Goal: Transaction & Acquisition: Purchase product/service

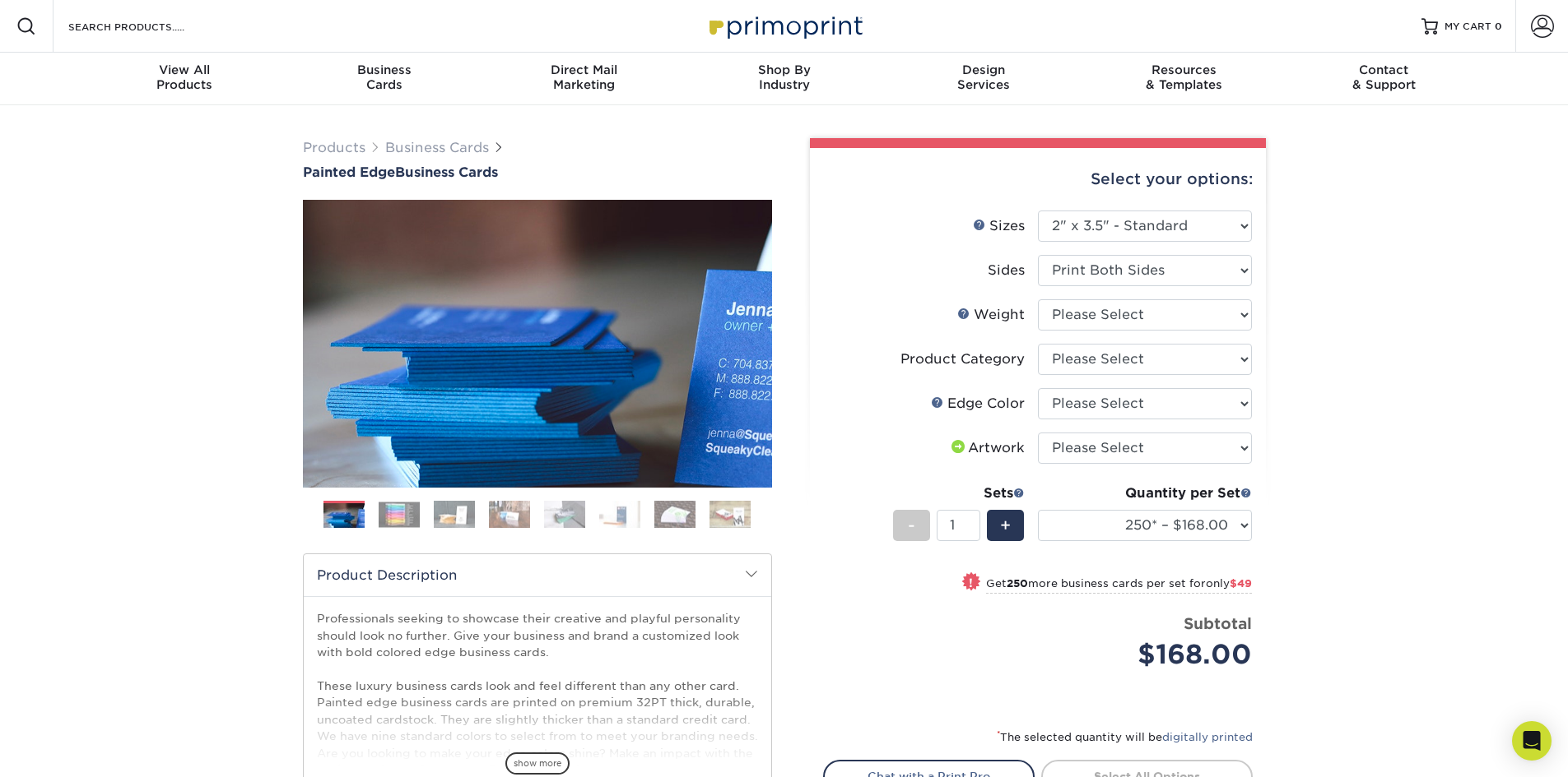
select select "2.00x3.50"
click at [1107, 323] on select "Please Select 32PTUC" at bounding box center [1144, 316] width 214 height 32
select select "32PTUC"
click at [1038, 300] on select "Please Select 32PTUC" at bounding box center [1144, 316] width 214 height 32
select select "-1"
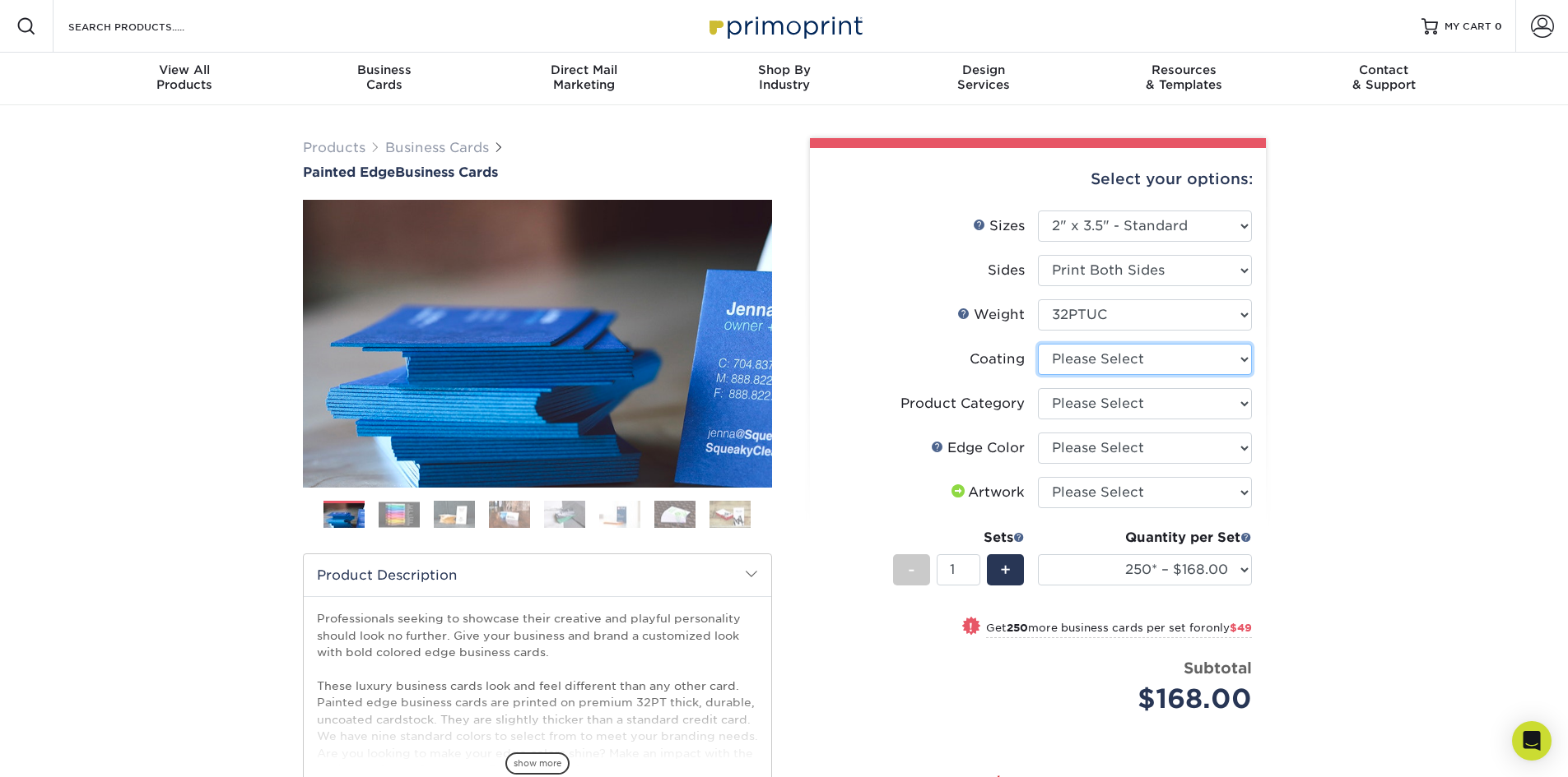
click at [1142, 368] on select at bounding box center [1144, 359] width 214 height 32
select select "3e7618de-abca-4bda-9f97-8b9129e913d8"
click at [1038, 344] on select at bounding box center [1144, 359] width 214 height 32
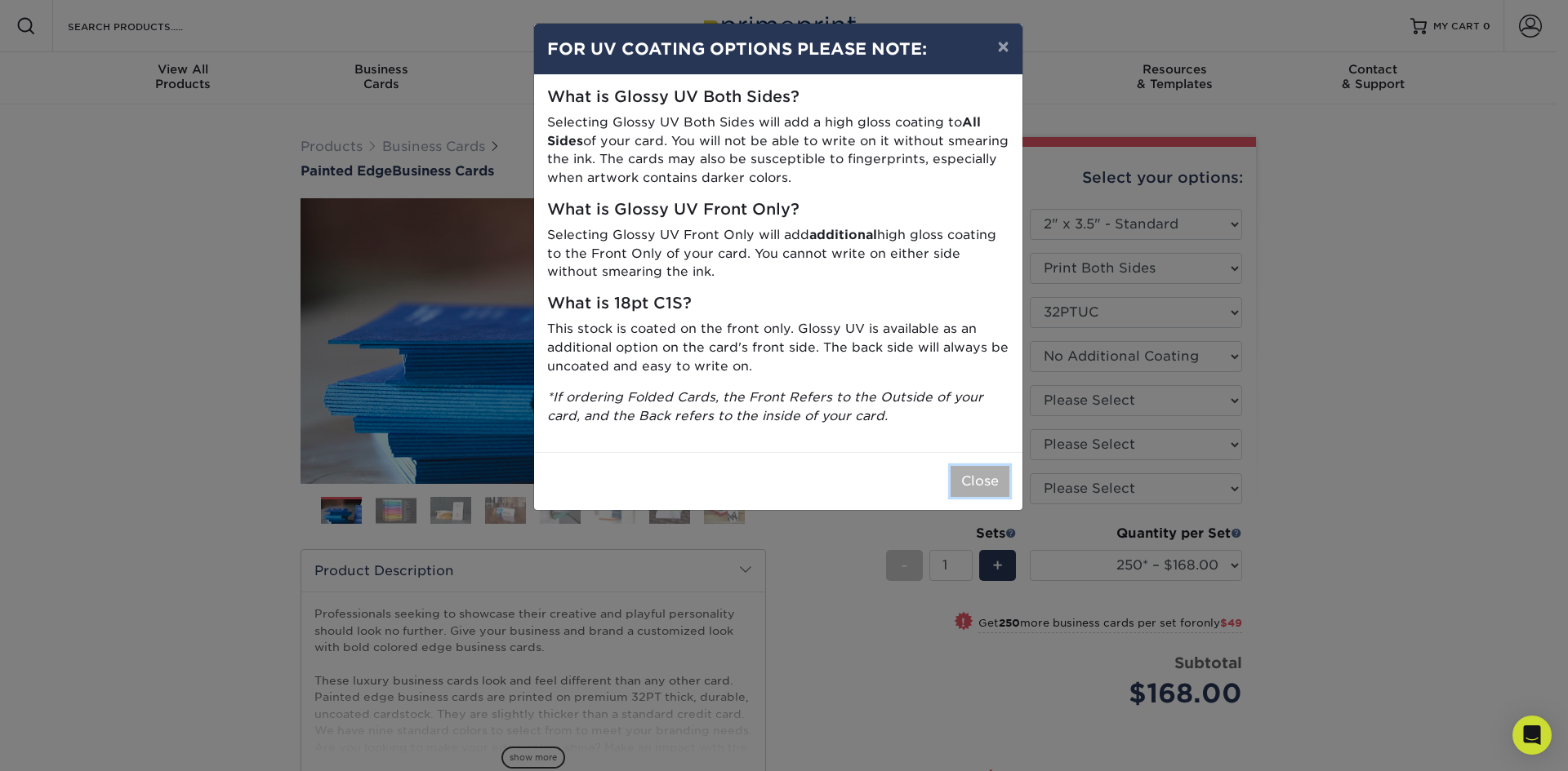
click at [977, 479] on button "Close" at bounding box center [979, 481] width 58 height 31
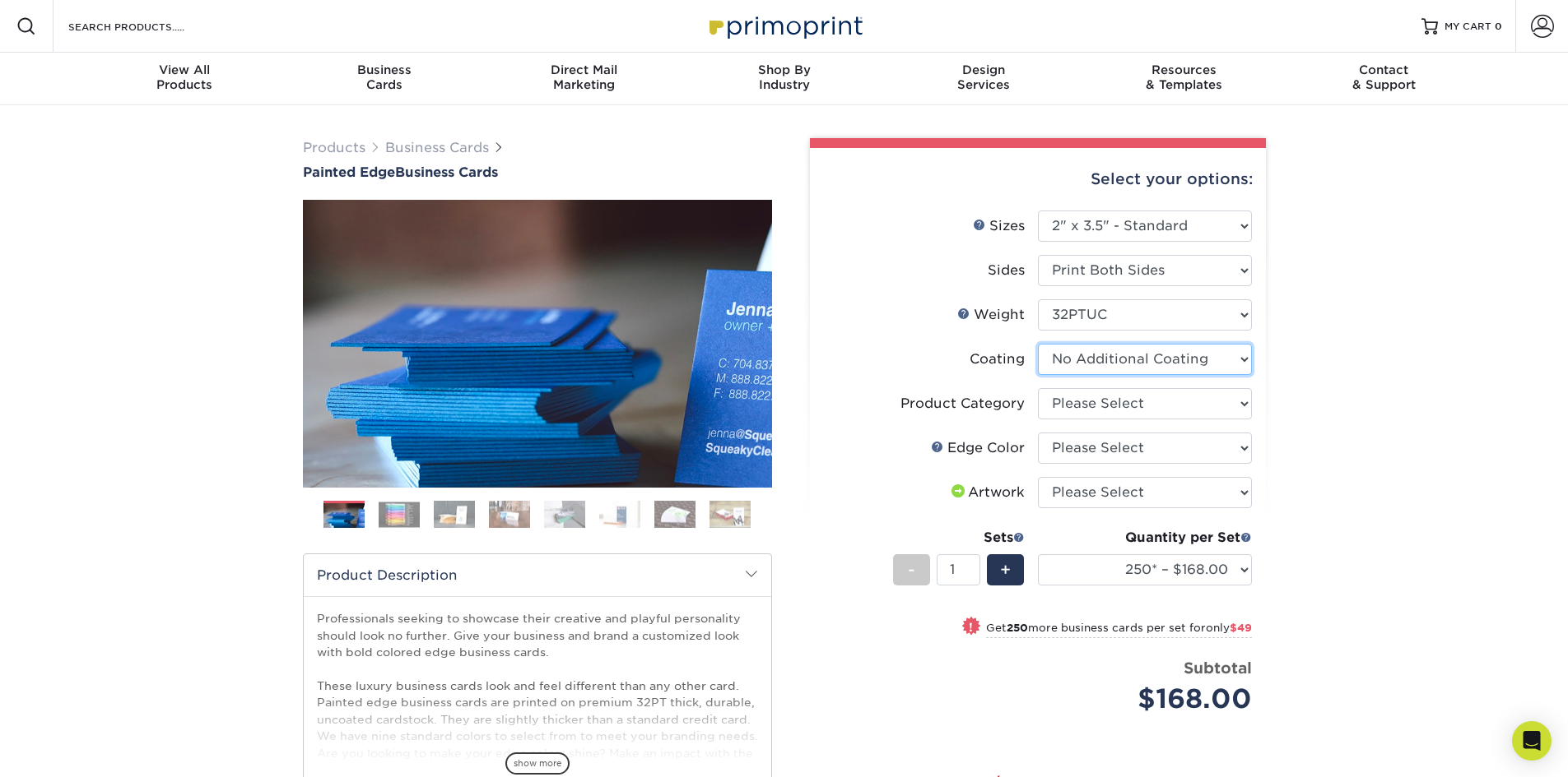
click at [1163, 353] on select at bounding box center [1144, 359] width 214 height 32
click at [1293, 347] on div "Products Business Cards Painted Edge Business Cards Previous Next" at bounding box center [784, 550] width 1568 height 890
click at [1211, 403] on select "Please Select Business Cards" at bounding box center [1144, 404] width 214 height 32
select select "3b5148f1-0588-4f88-a218-97bcfdce65c1"
click at [1038, 388] on select "Please Select Business Cards" at bounding box center [1144, 404] width 214 height 32
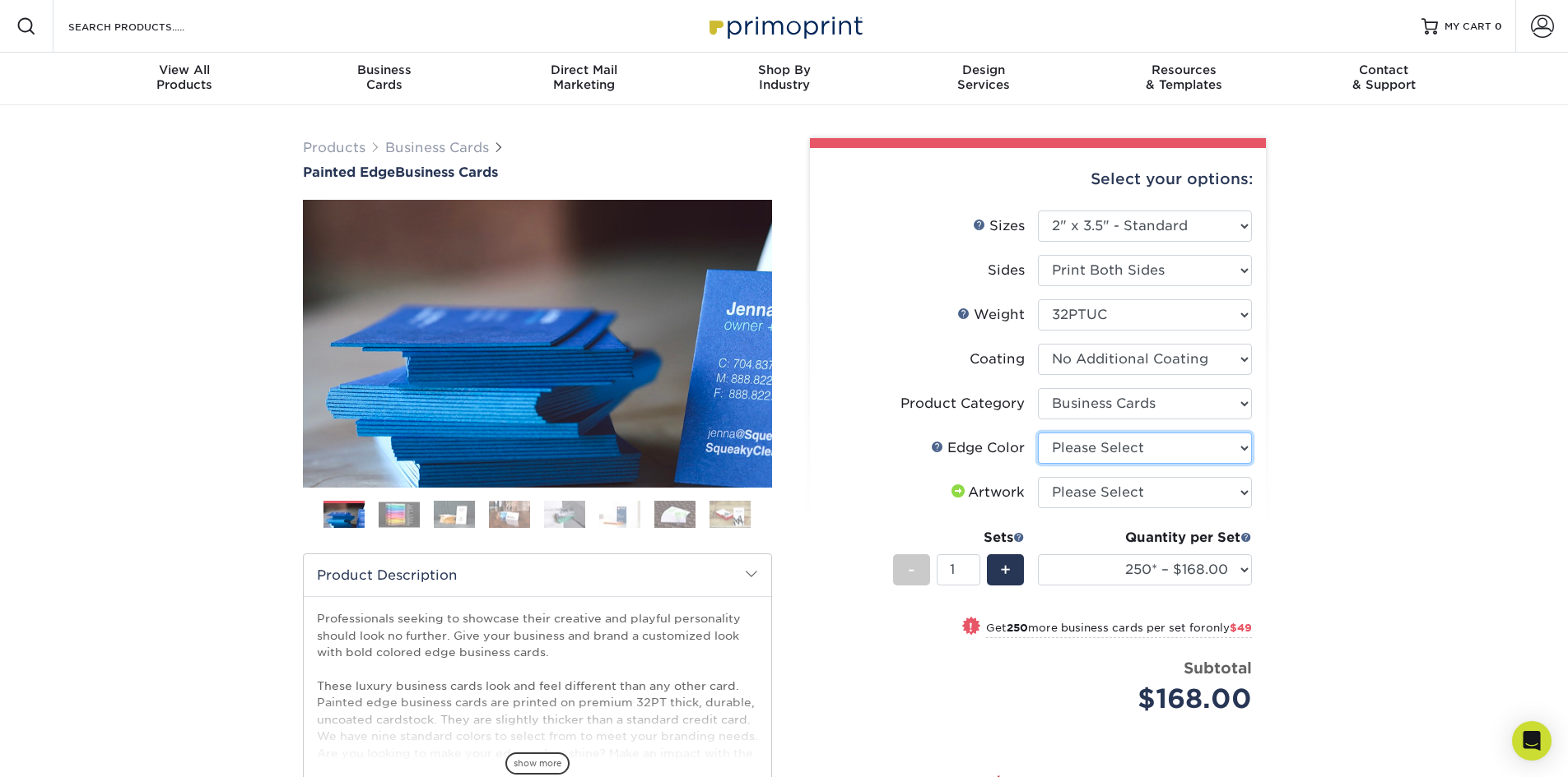
click at [1135, 448] on select "Please Select Charcoal Black Brown Blue Pearlescent Blue Pearlescent Gold Pearl…" at bounding box center [1144, 448] width 214 height 32
select select "84f43a64-87e1-46ad-aba1-d69946adcbfc"
click at [1038, 432] on select "Please Select Charcoal Black Brown Blue Pearlescent Blue Pearlescent Gold Pearl…" at bounding box center [1144, 448] width 214 height 32
click at [1078, 490] on select "Please Select I will upload files I need a design - $100" at bounding box center [1144, 493] width 214 height 32
select select "upload"
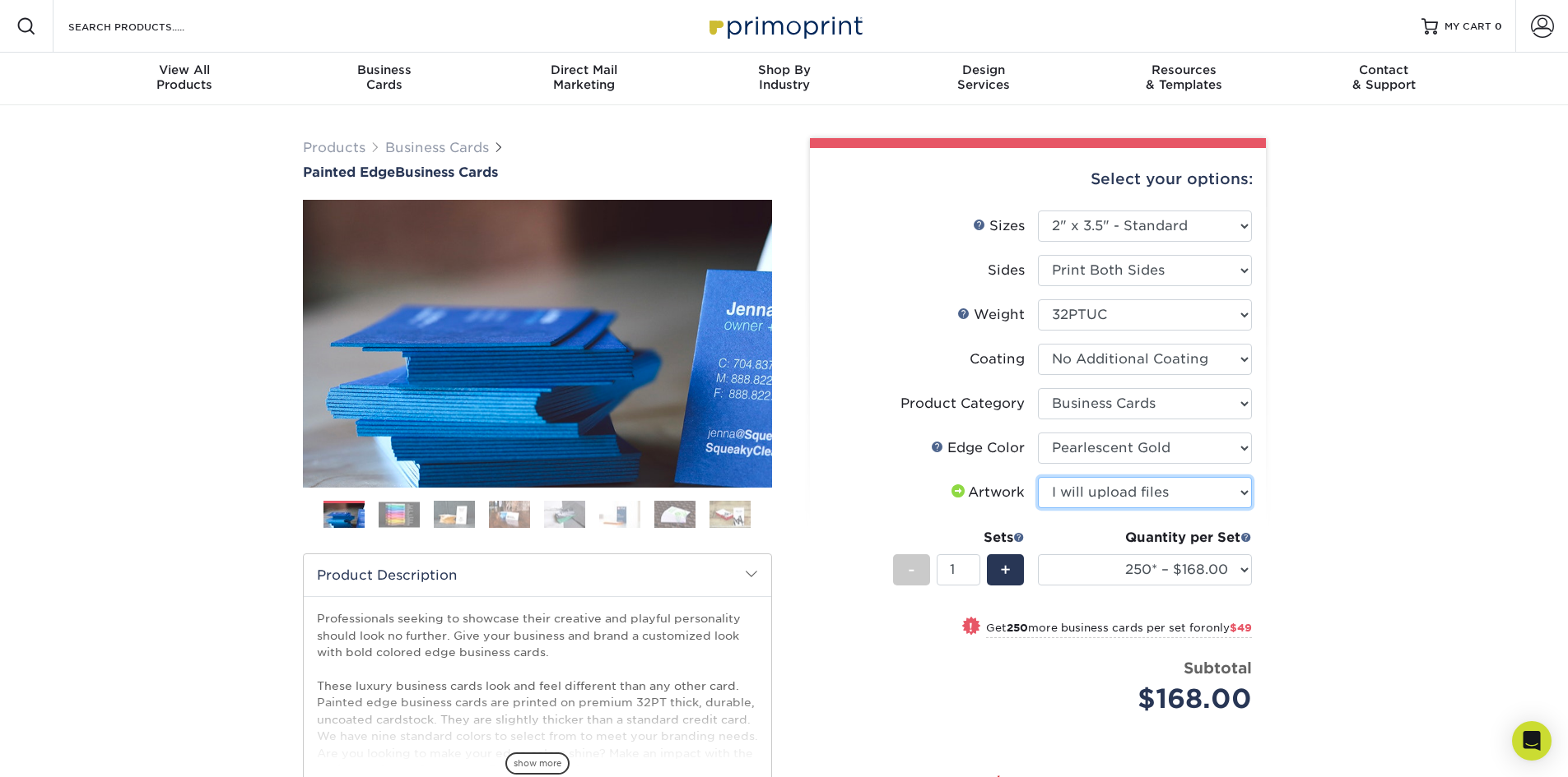
click at [1038, 477] on select "Please Select I will upload files I need a design - $100" at bounding box center [1144, 493] width 214 height 32
click at [1462, 448] on div "Products Business Cards Painted Edge Business Cards Previous Next" at bounding box center [784, 550] width 1568 height 890
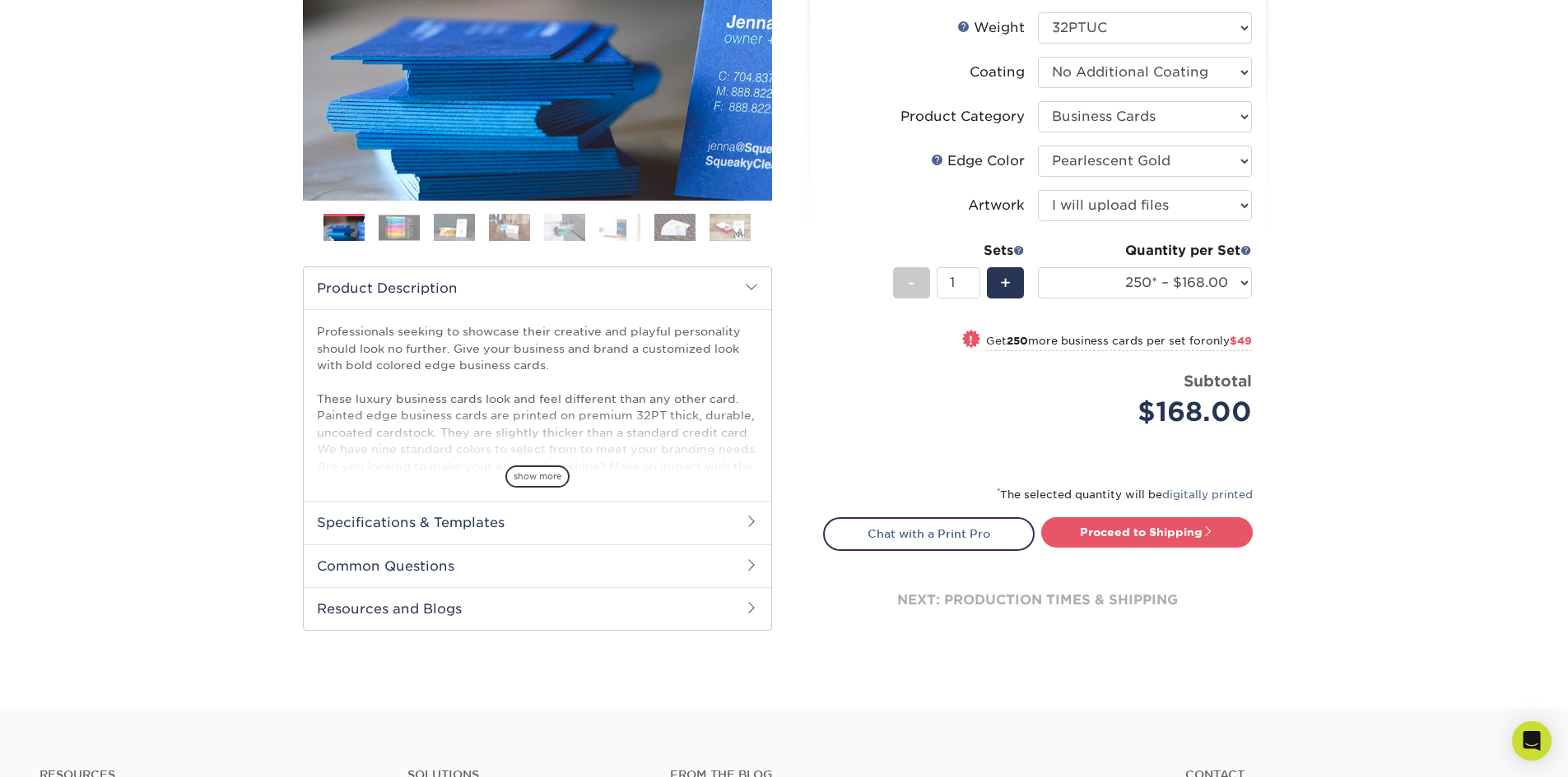
scroll to position [329, 0]
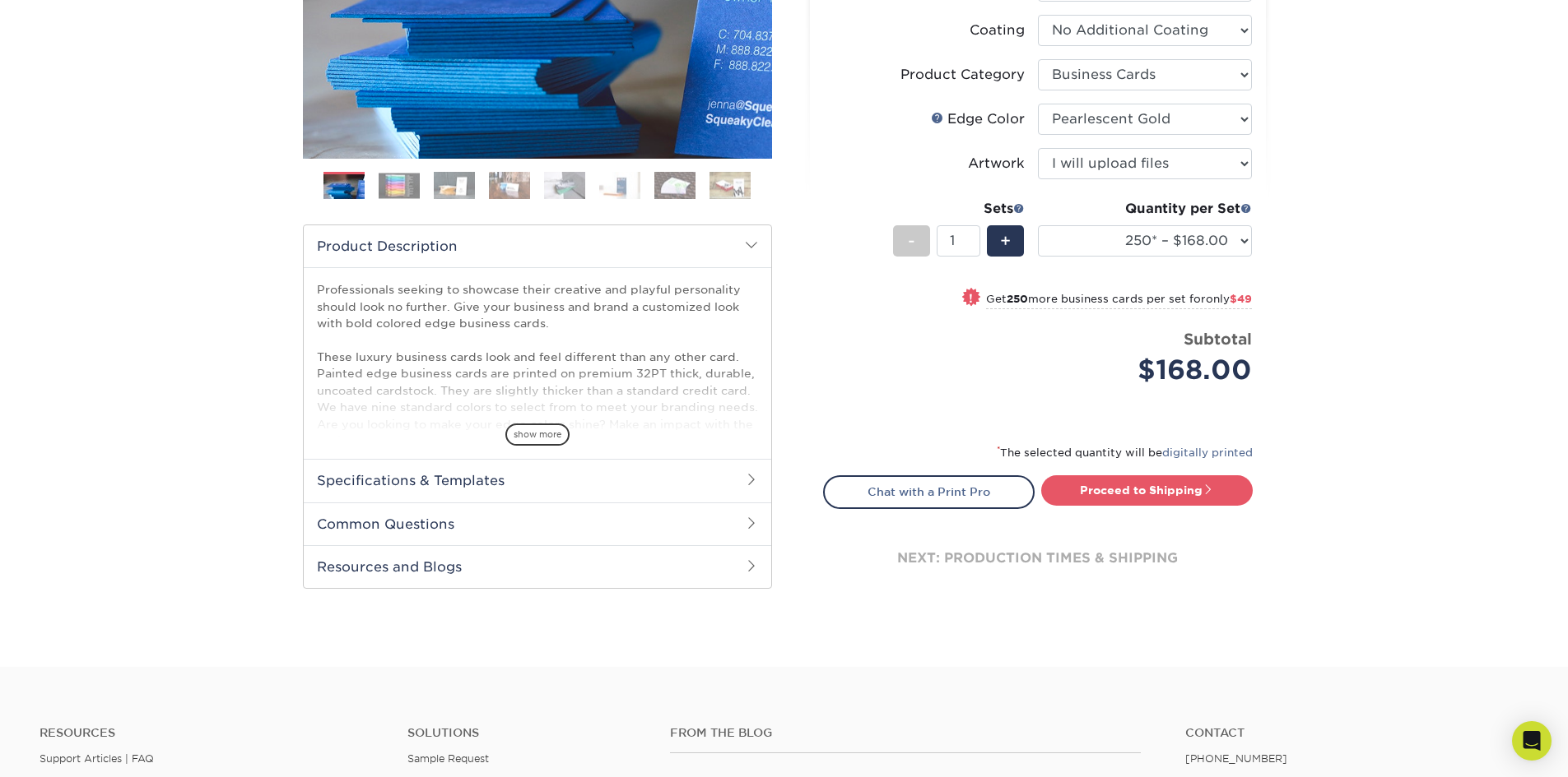
click at [467, 566] on h2 "Resources and Blogs" at bounding box center [537, 566] width 468 height 43
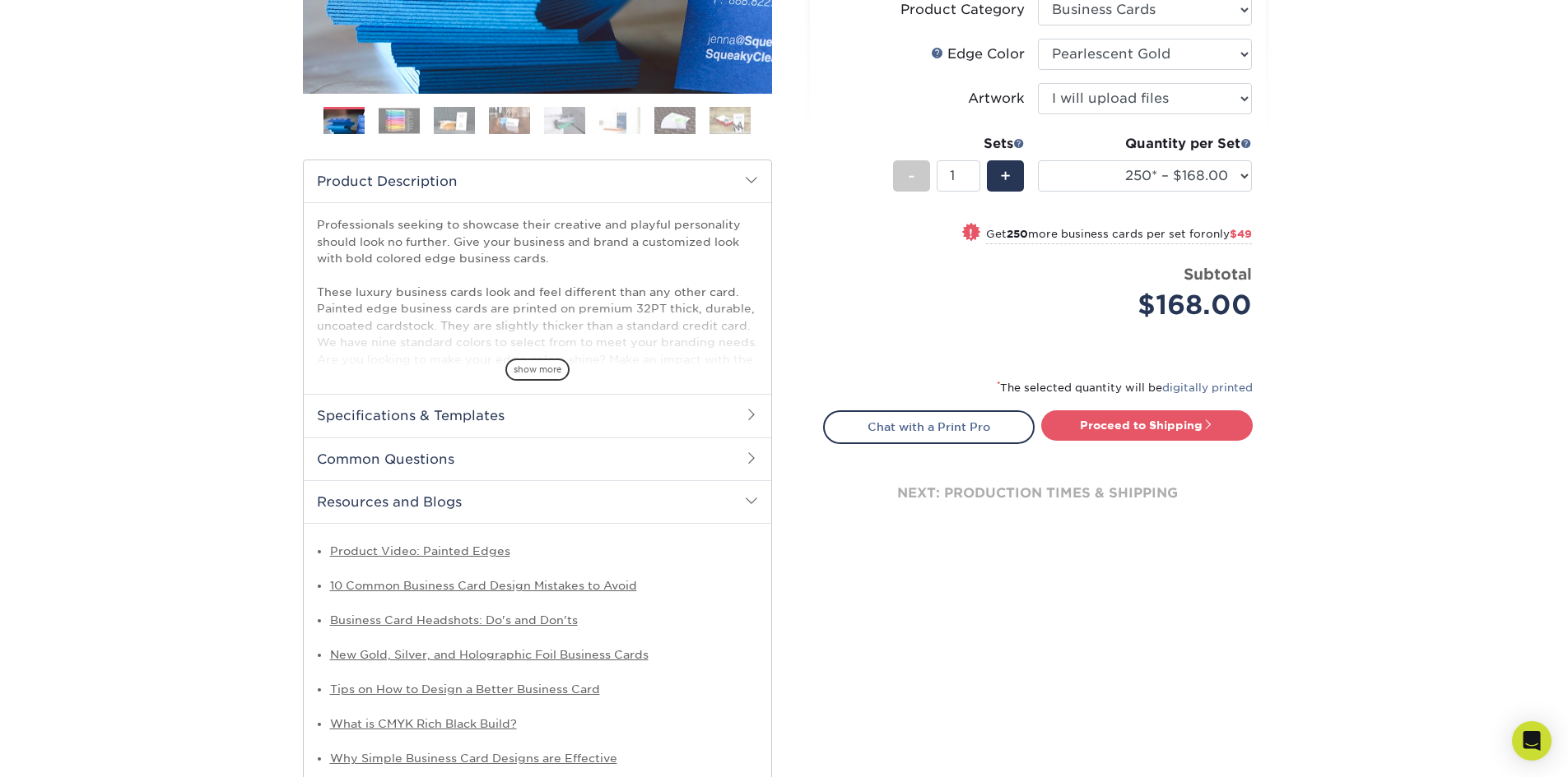
scroll to position [576, 0]
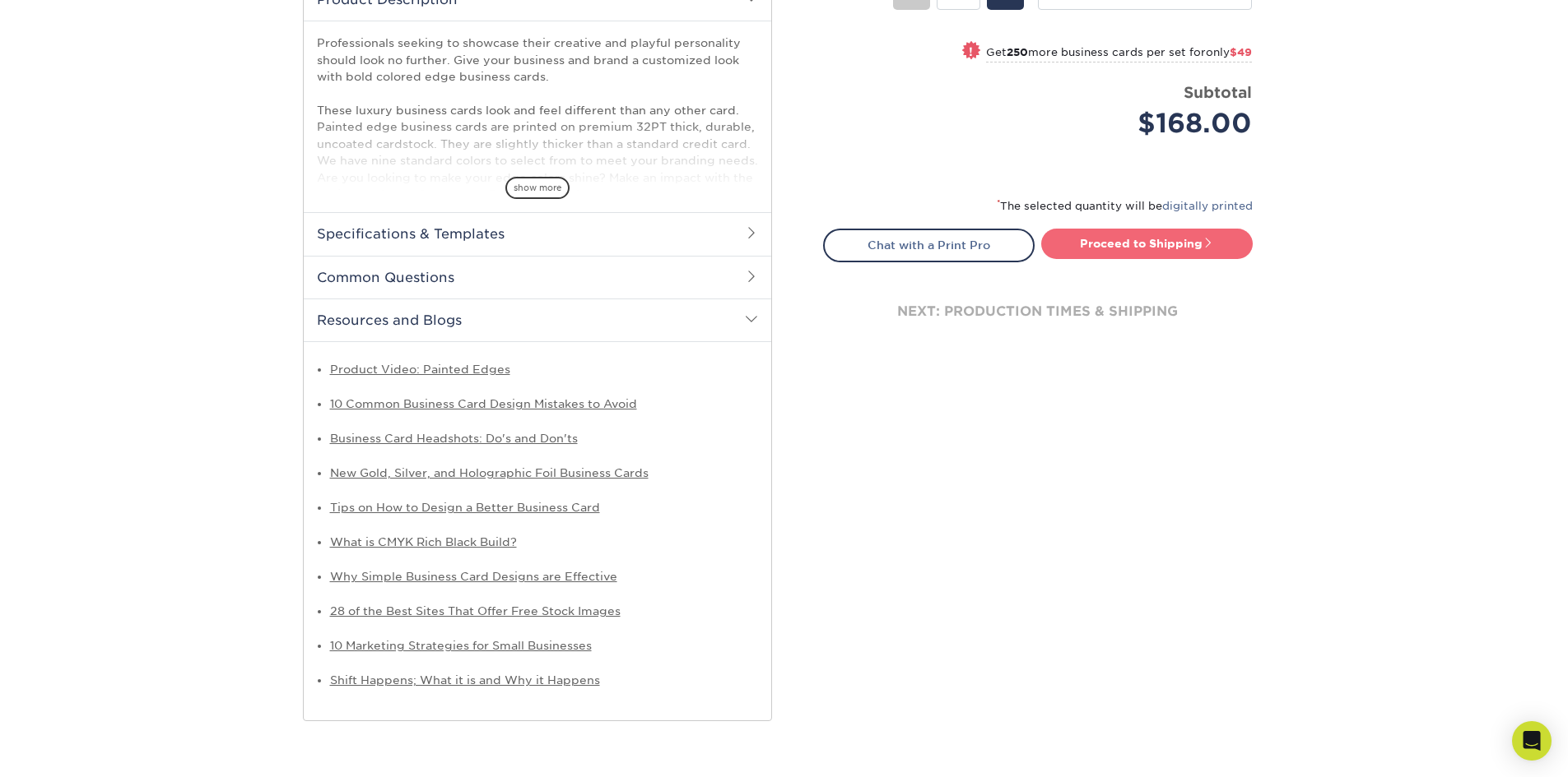
click at [1163, 243] on link "Proceed to Shipping" at bounding box center [1147, 243] width 211 height 30
type input "Set 1"
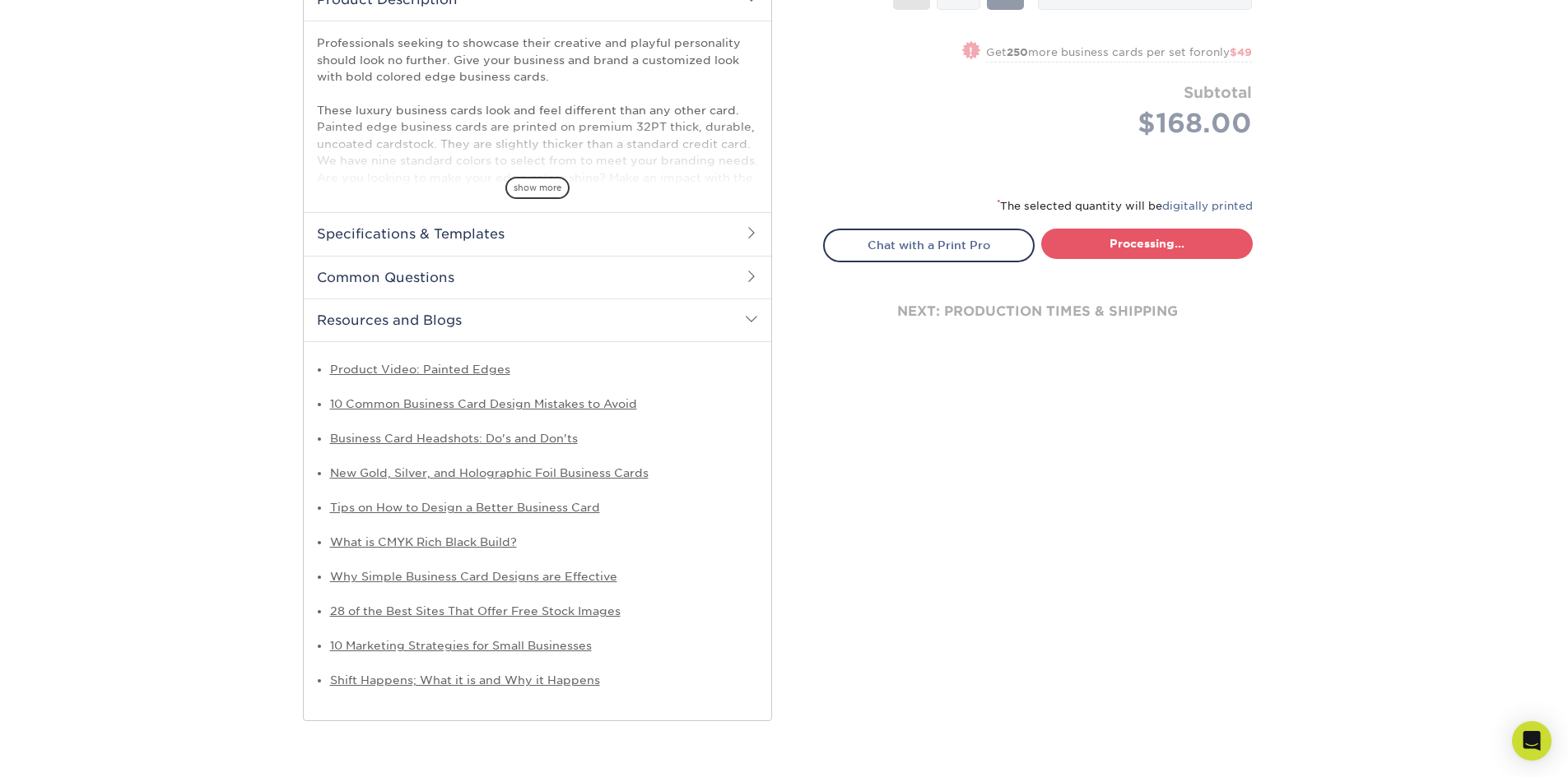
select select "b1d50ed3-fc81-464d-a1d8-d1915fbce704"
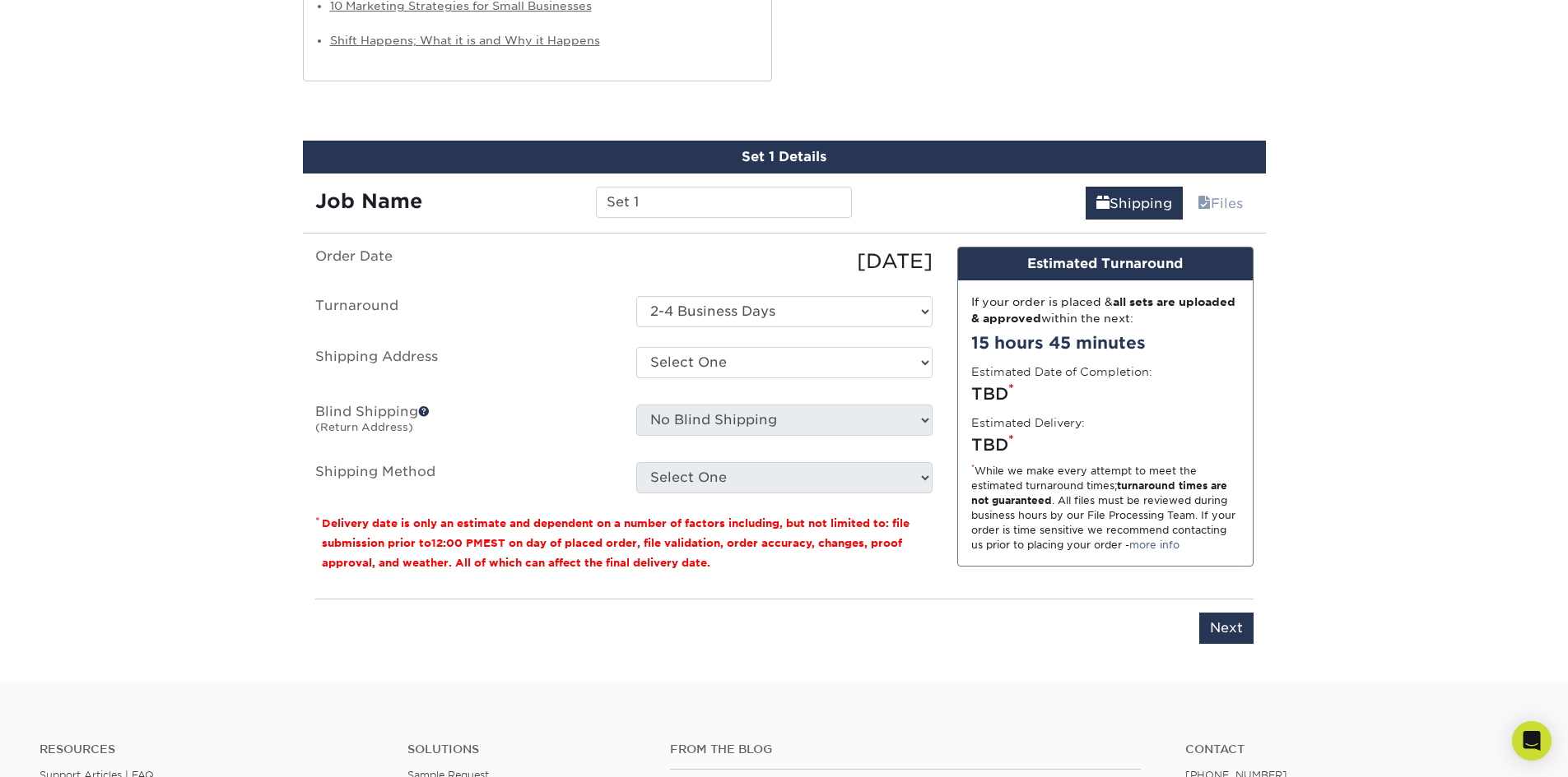
scroll to position [1216, 0]
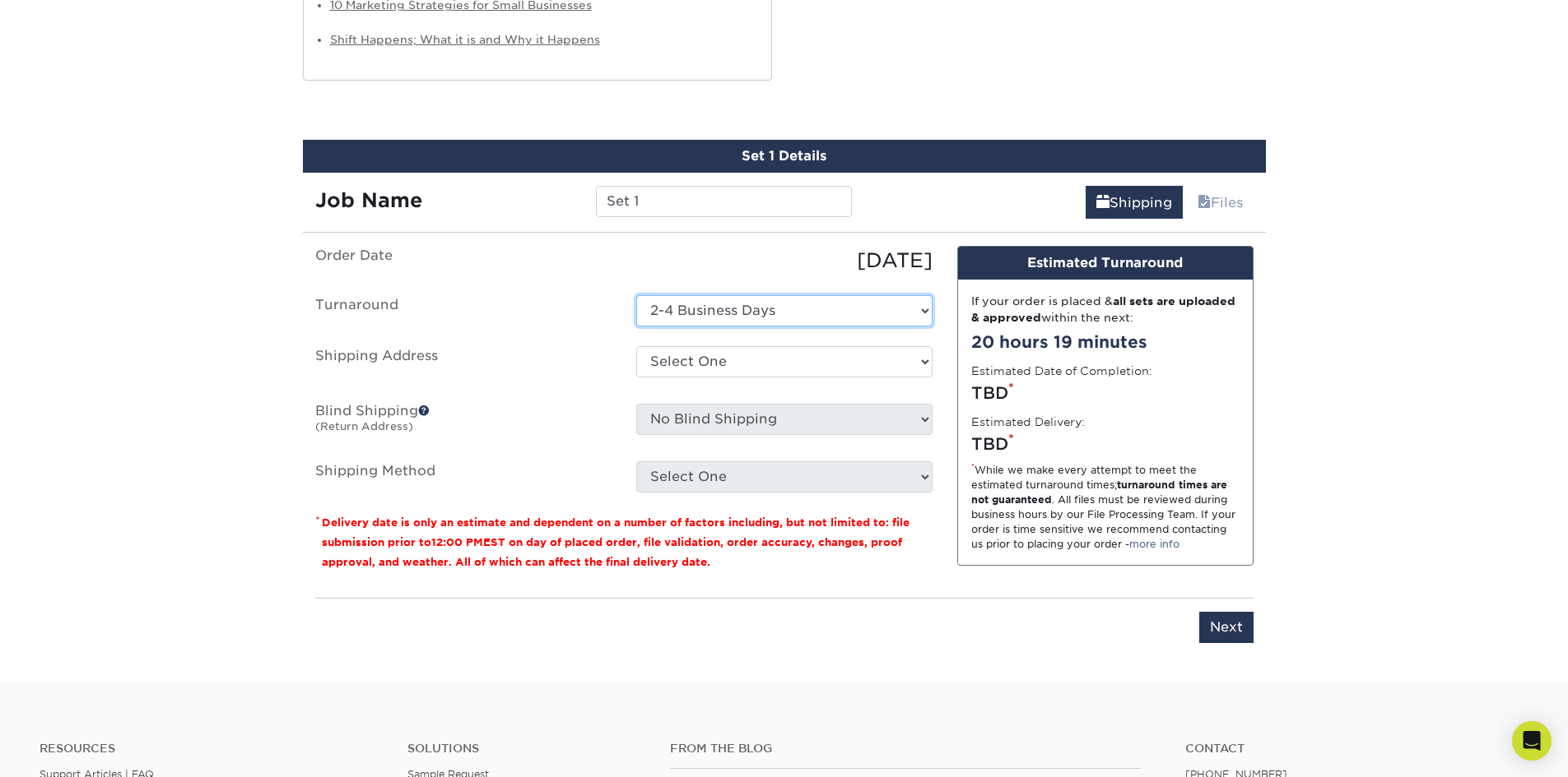
click at [778, 301] on select "Select One 2-4 Business Days" at bounding box center [784, 311] width 296 height 32
click at [636, 295] on select "Select One 2-4 Business Days" at bounding box center [784, 311] width 296 height 32
click at [741, 358] on select "Select One + Add New Address - Login" at bounding box center [784, 362] width 296 height 32
click at [602, 333] on ul "Order Date 08/15/2025 Turnaround Select One 2-4 Business Days Shipping Address …" at bounding box center [624, 369] width 617 height 247
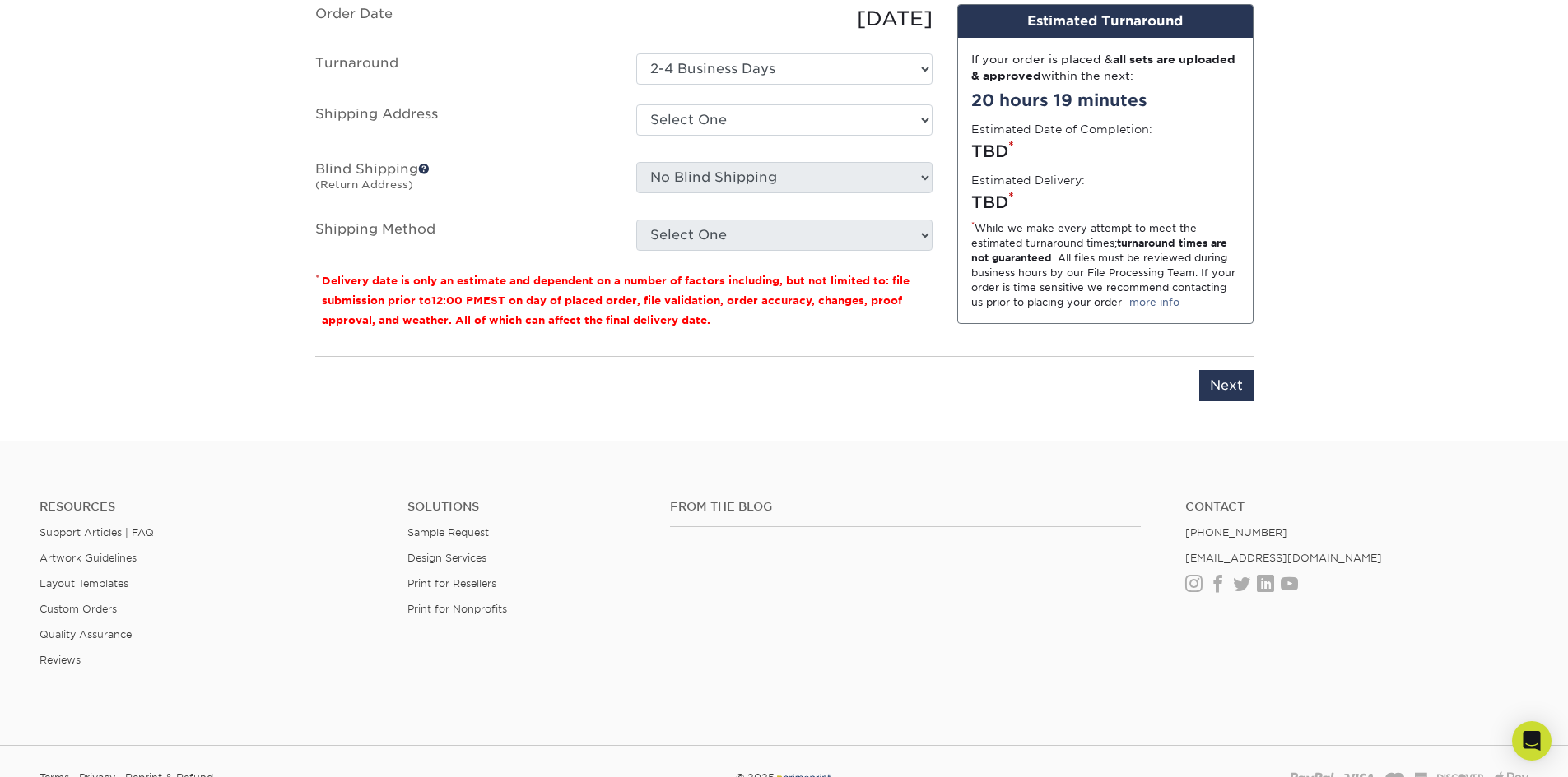
scroll to position [1463, 0]
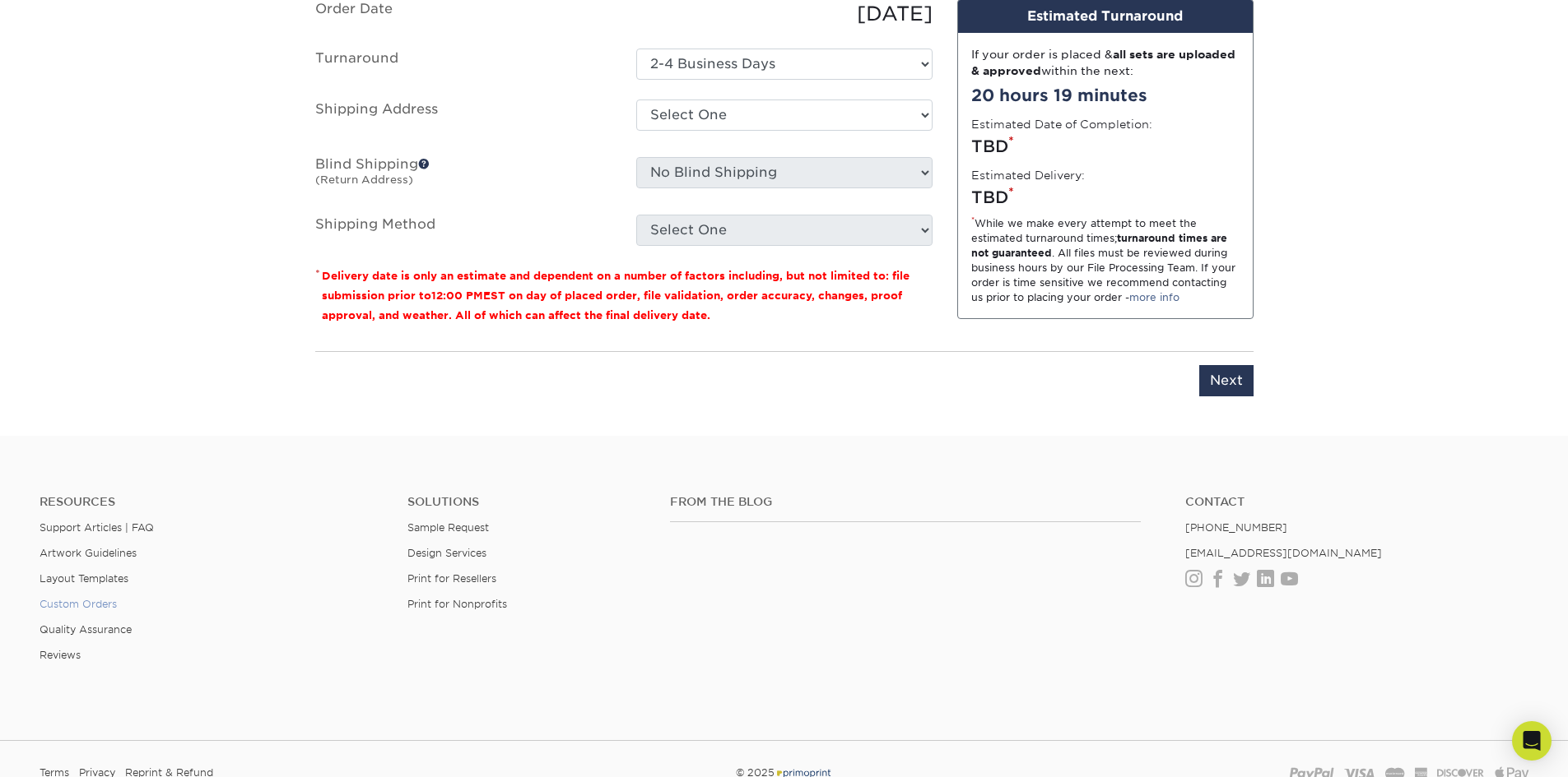
click at [58, 606] on link "Custom Orders" at bounding box center [78, 604] width 77 height 12
